Goal: Transaction & Acquisition: Purchase product/service

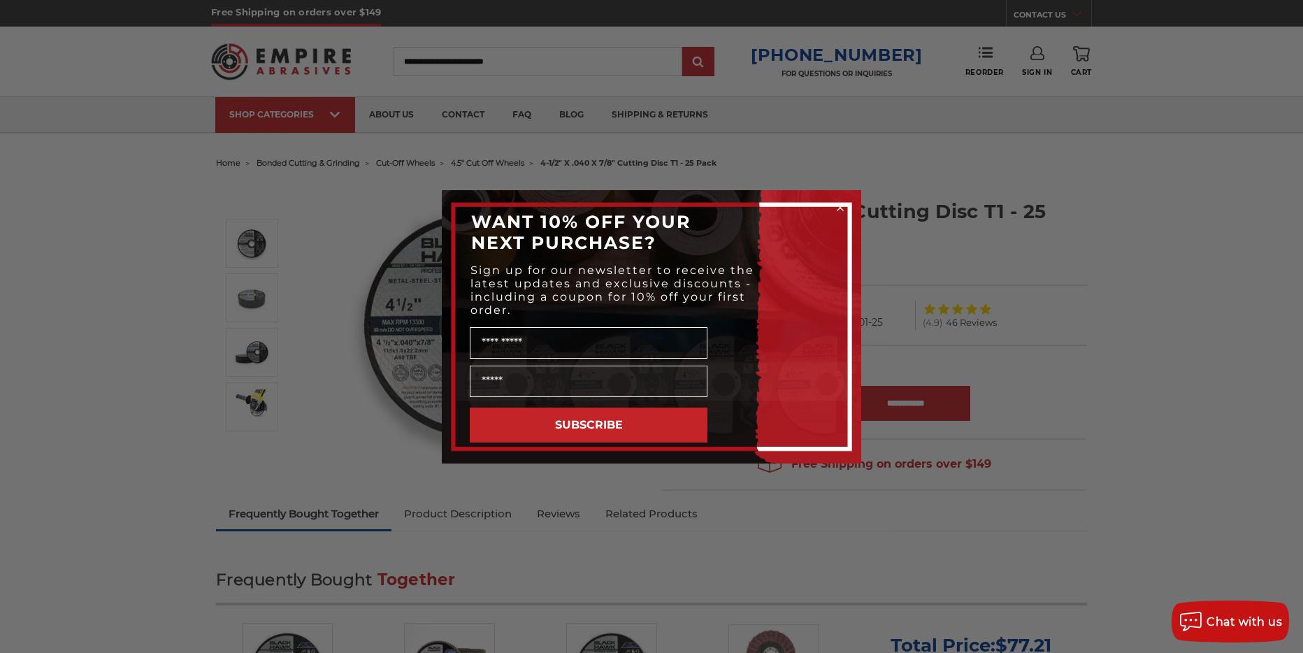
click at [331, 234] on div "Close dialog WANT 10% OFF YOUR NEXT PURCHASE? Sign up for our newsletter to rec…" at bounding box center [651, 326] width 1303 height 653
click at [331, 233] on div "Close dialog WANT 10% OFF YOUR NEXT PURCHASE? Sign up for our newsletter to rec…" at bounding box center [651, 326] width 1303 height 653
click at [840, 210] on circle "Close dialog" at bounding box center [840, 207] width 13 height 13
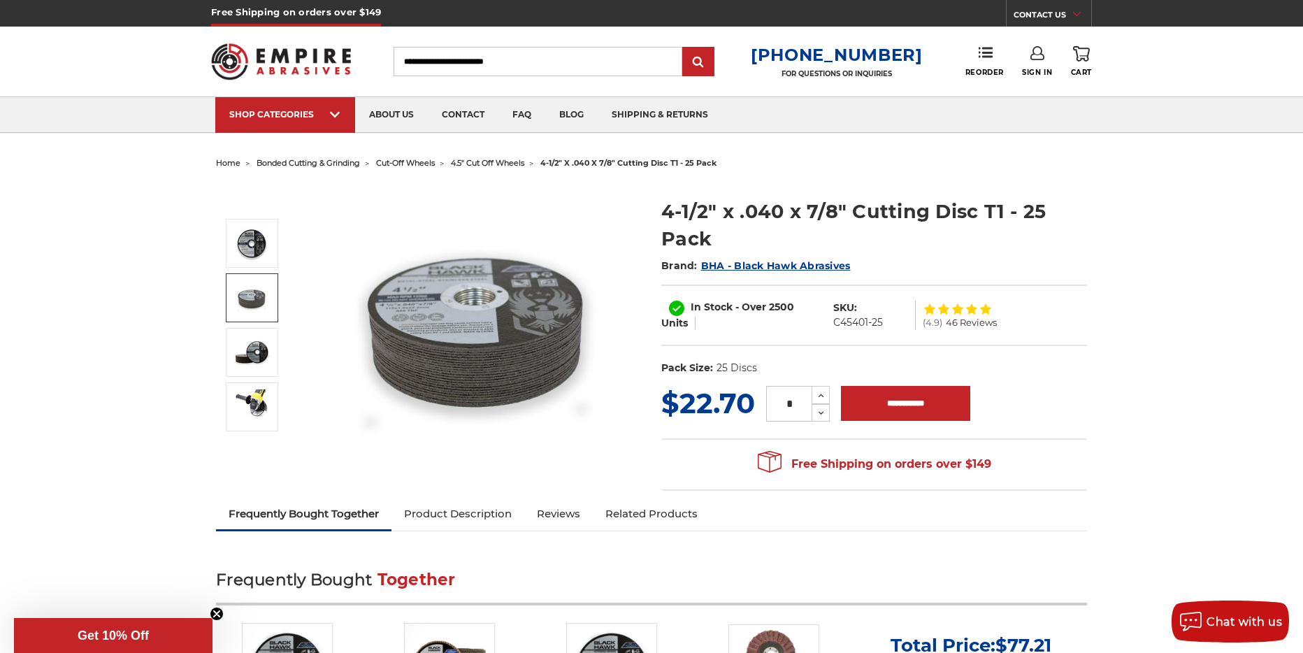
click at [446, 62] on input "Search" at bounding box center [538, 61] width 289 height 29
type input "**********"
click at [684, 48] on input "submit" at bounding box center [698, 62] width 28 height 28
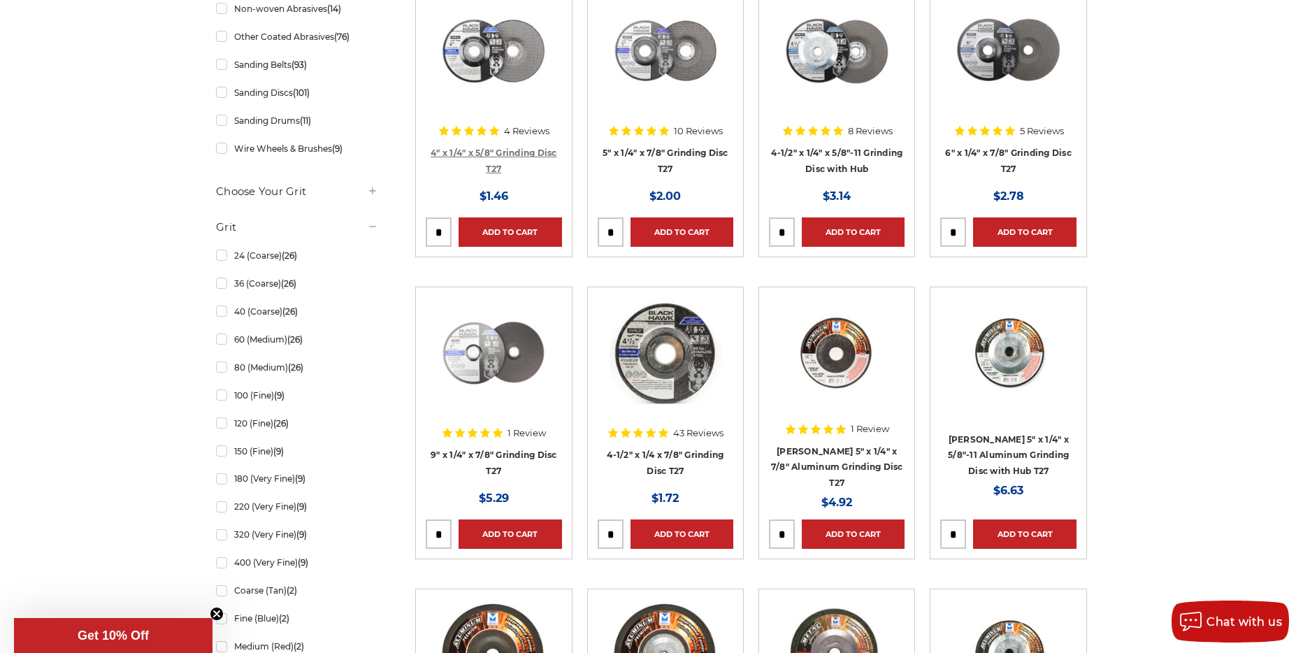
scroll to position [296, 0]
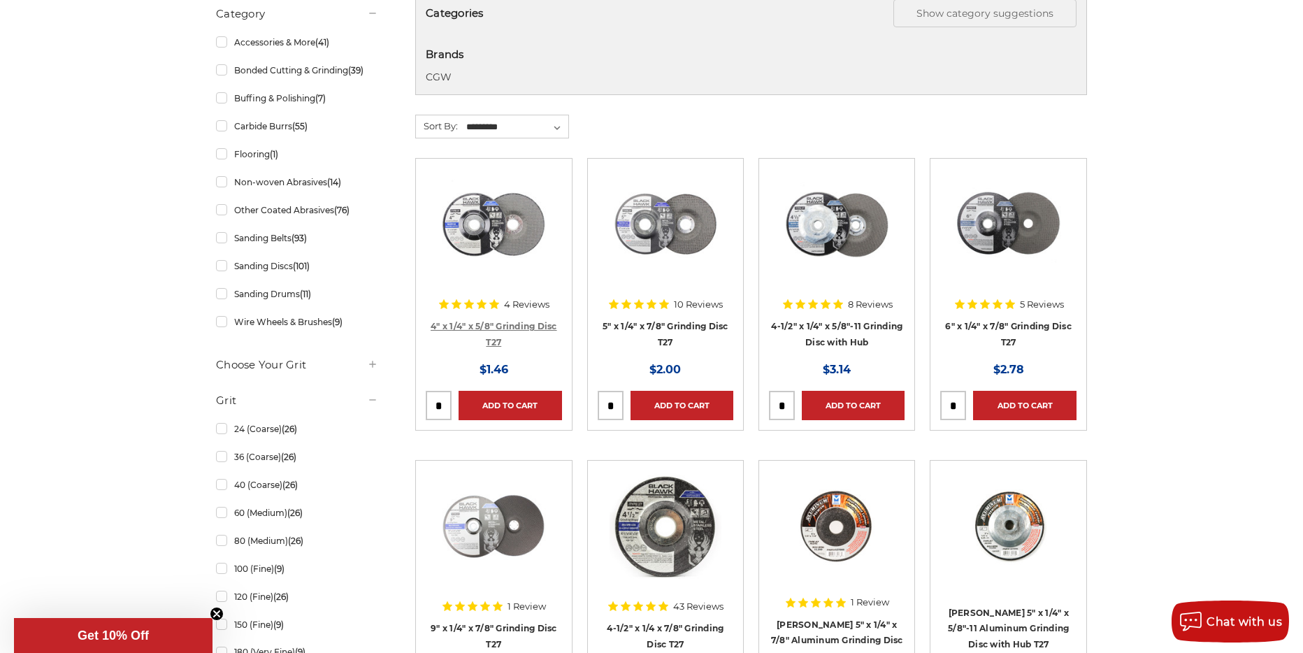
click at [499, 323] on link "4" x 1/4" x 5/8" Grinding Disc T27" at bounding box center [494, 334] width 127 height 27
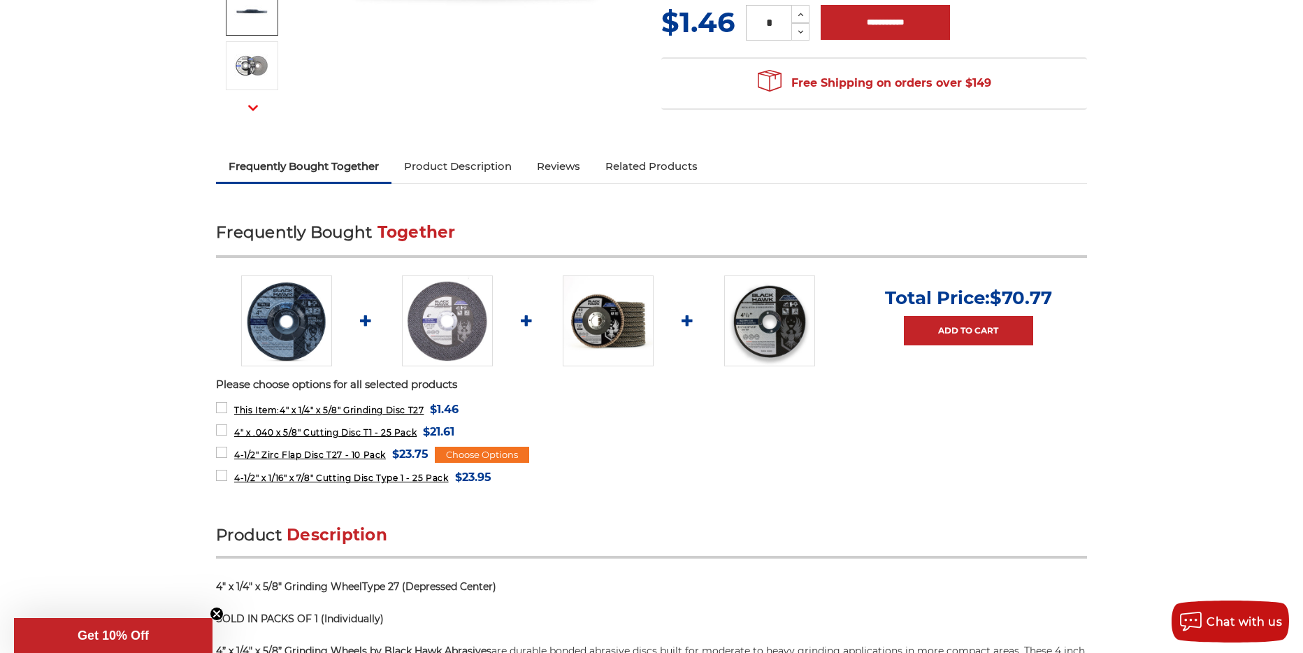
scroll to position [343, 0]
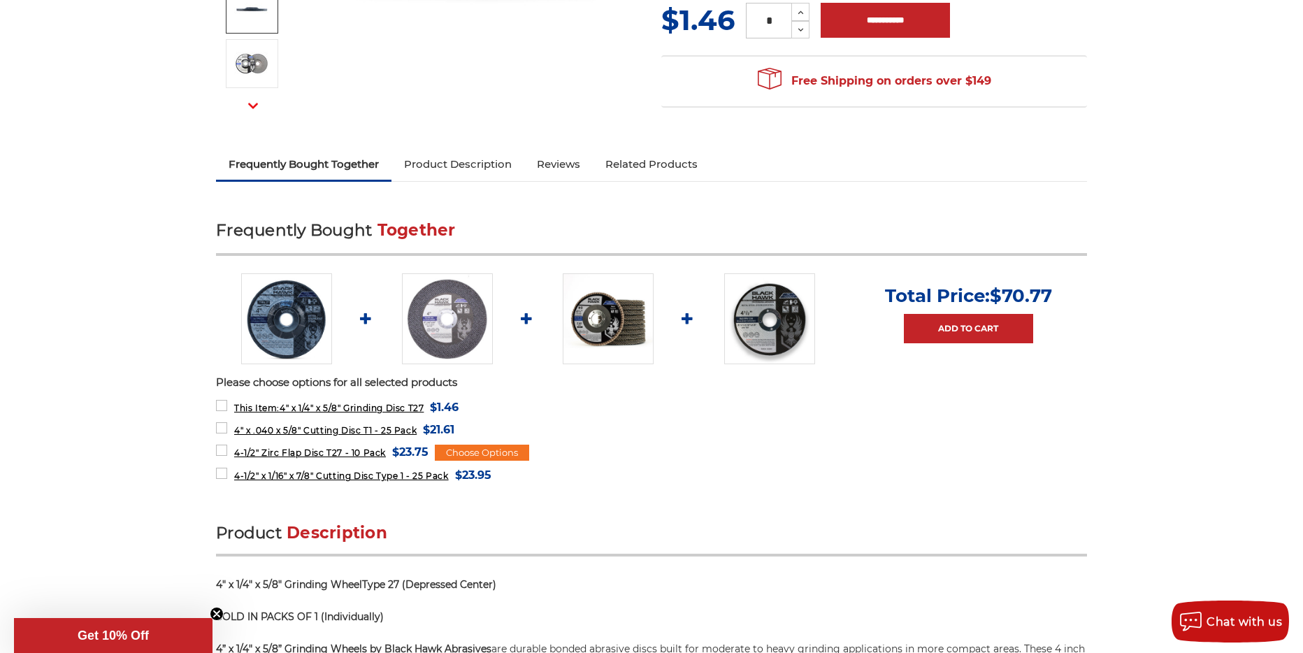
click at [602, 326] on img at bounding box center [608, 318] width 91 height 91
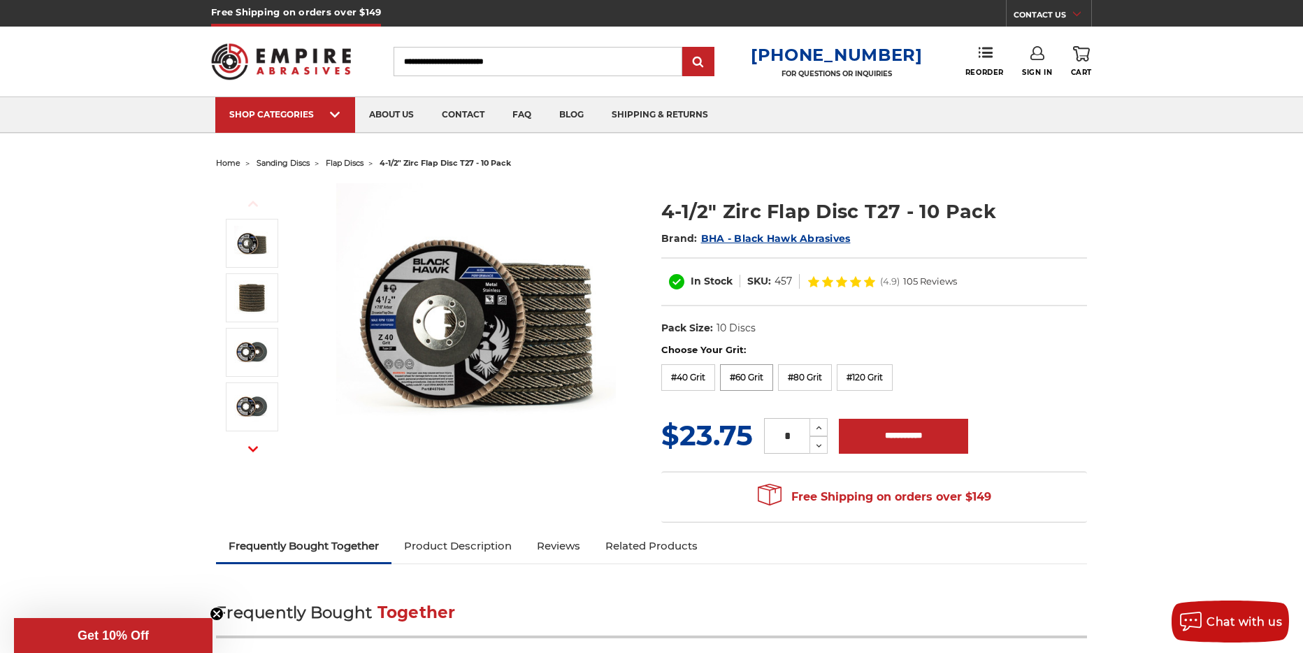
click at [738, 375] on label "#60 Grit" at bounding box center [746, 377] width 53 height 27
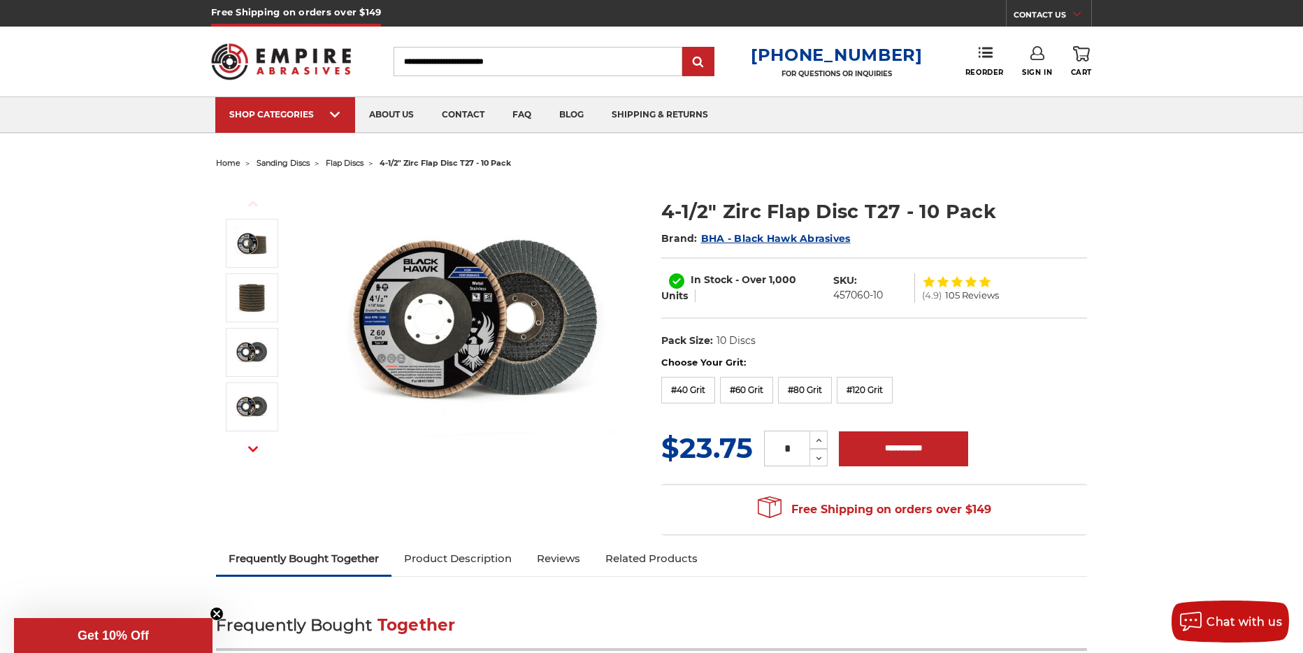
click at [456, 64] on input "Search" at bounding box center [538, 61] width 289 height 29
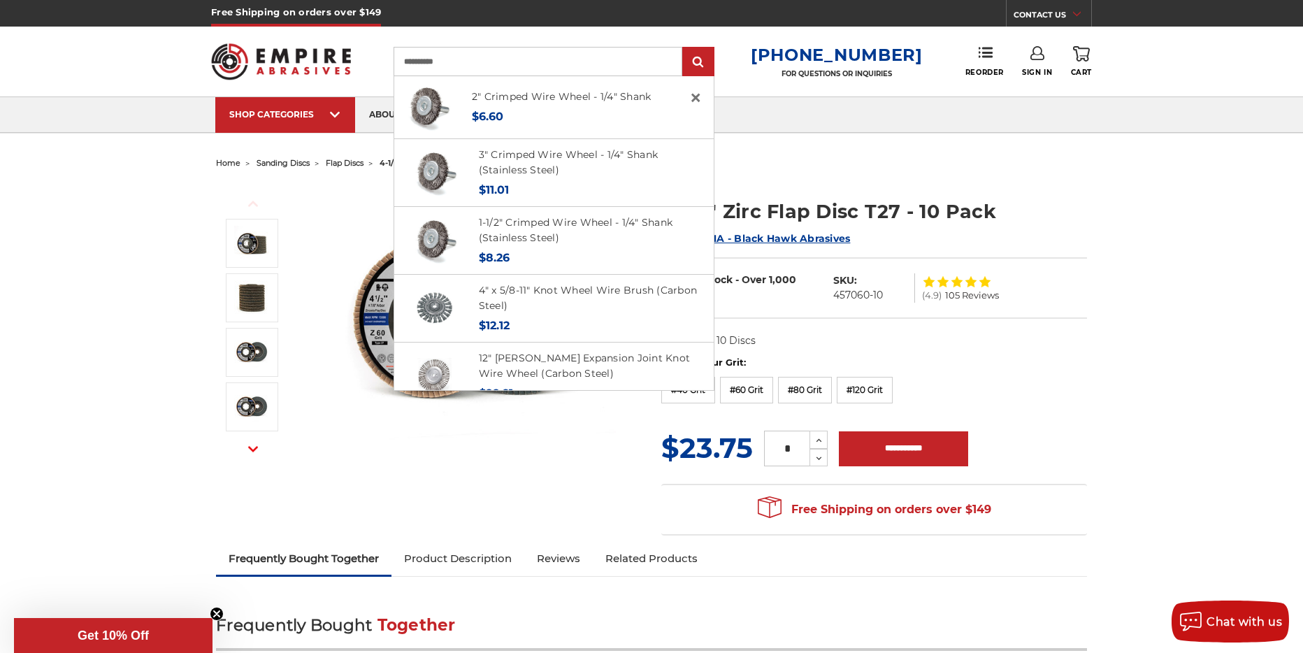
type input "**********"
click at [684, 48] on input "submit" at bounding box center [698, 62] width 28 height 28
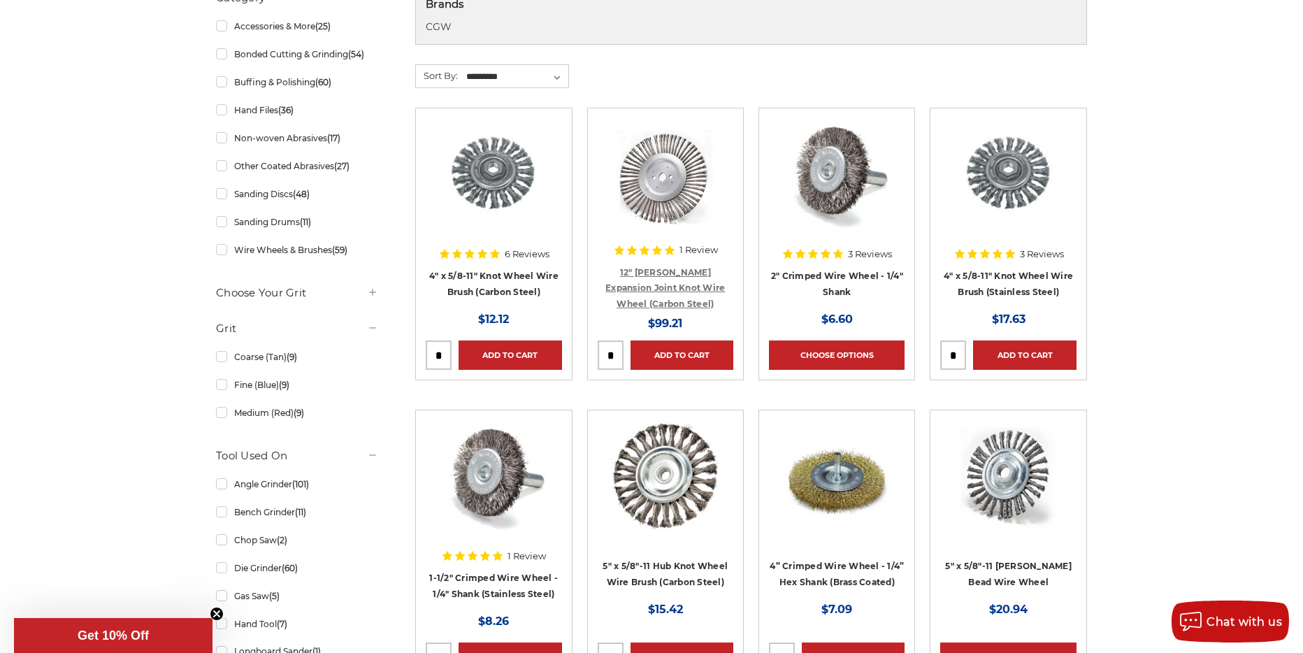
scroll to position [303, 0]
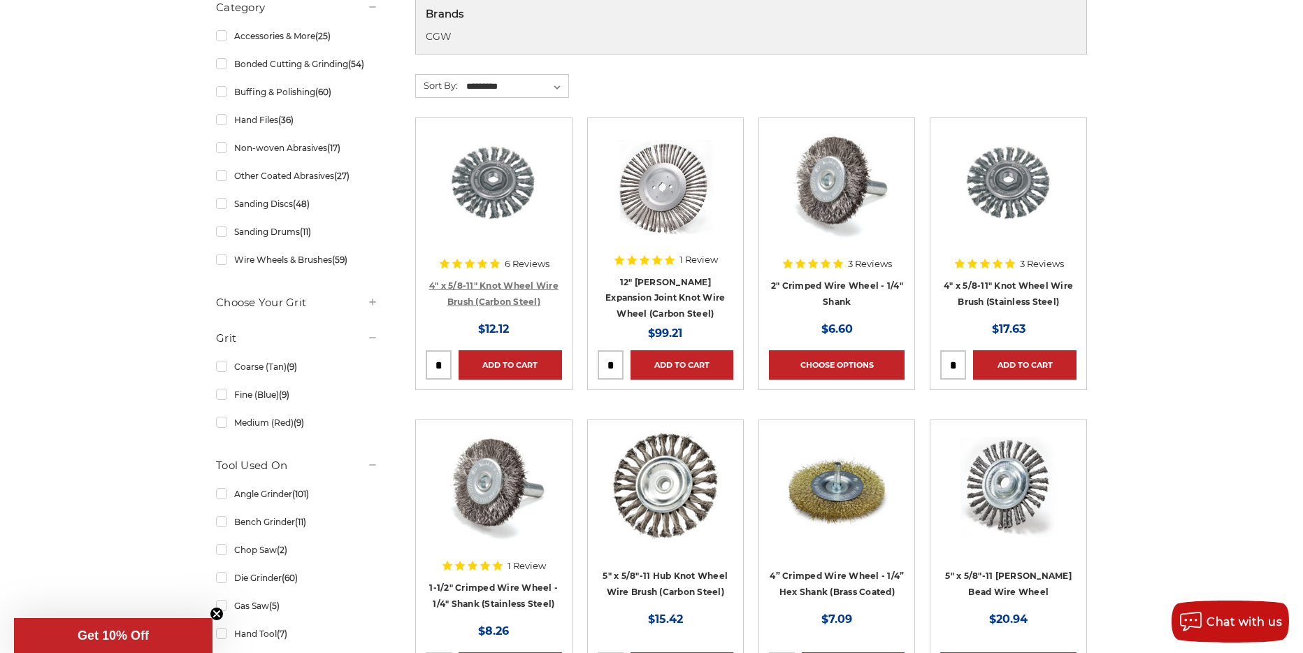
click at [491, 283] on link "4" x 5/8-11" Knot Wheel Wire Brush (Carbon Steel)" at bounding box center [493, 293] width 129 height 27
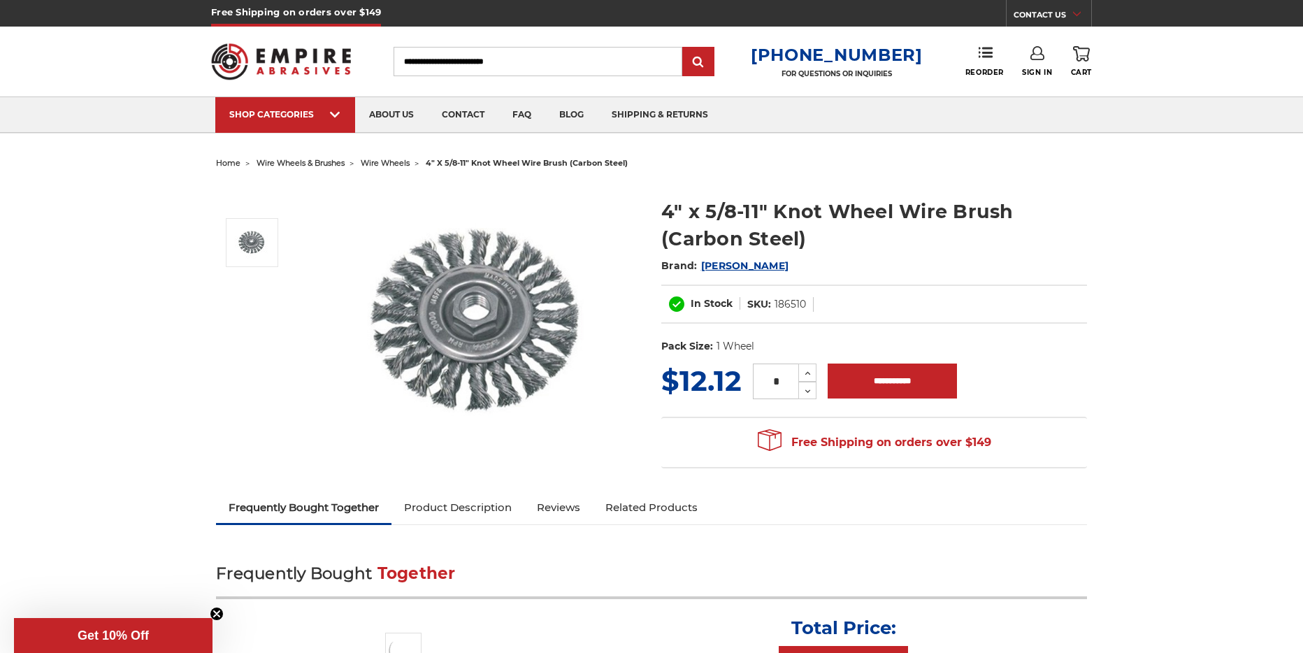
scroll to position [4, 0]
